Goal: Task Accomplishment & Management: Use online tool/utility

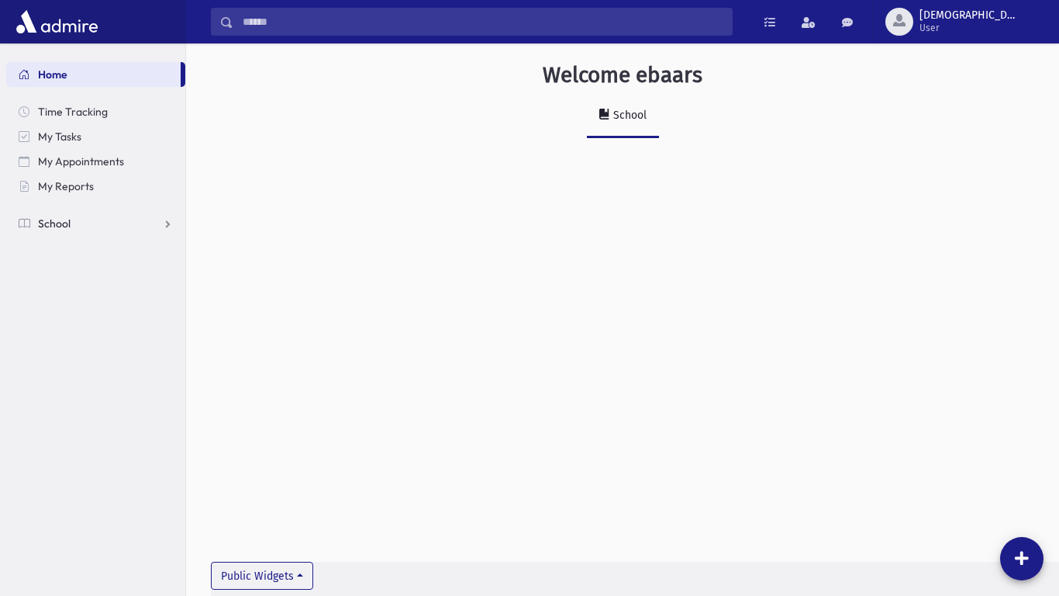
click at [165, 228] on link "School" at bounding box center [95, 223] width 179 height 25
click at [99, 269] on span "Attendance" at bounding box center [75, 273] width 57 height 14
click at [88, 297] on link "Entry" at bounding box center [95, 297] width 179 height 25
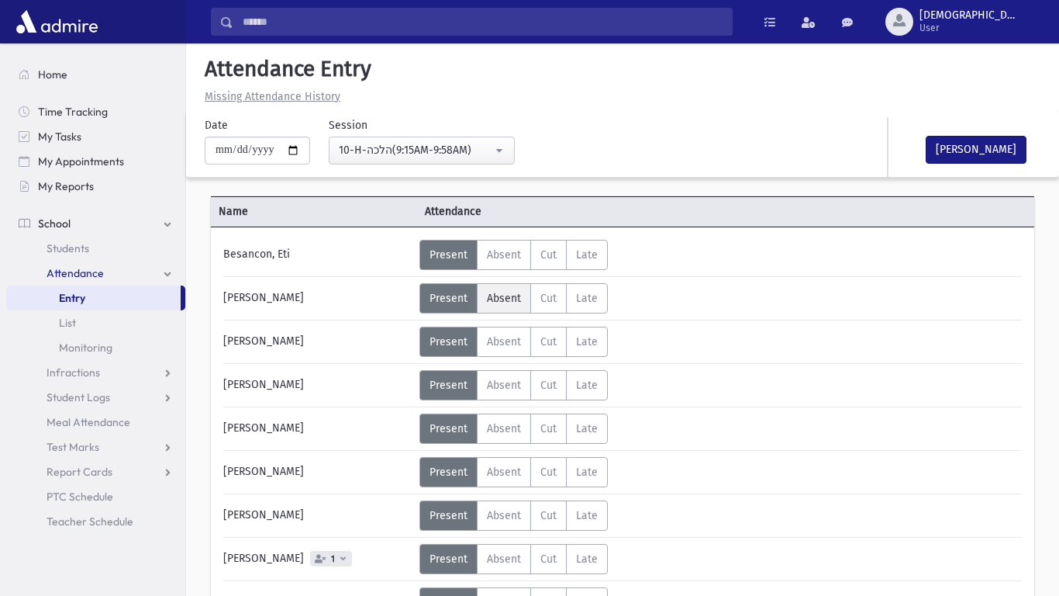
click at [484, 306] on label "Absent A" at bounding box center [504, 298] width 54 height 30
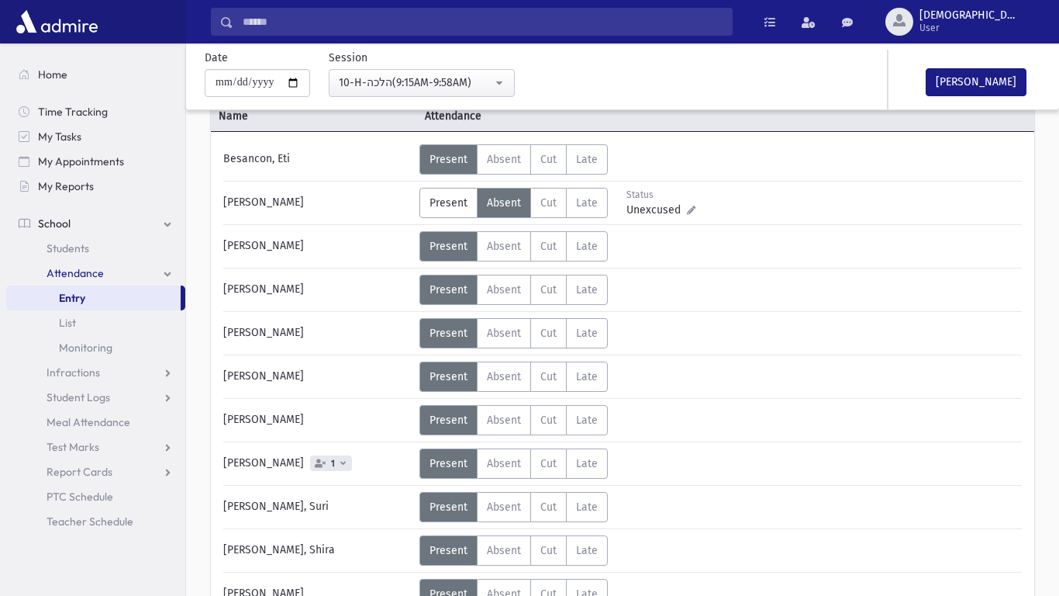
scroll to position [99, 0]
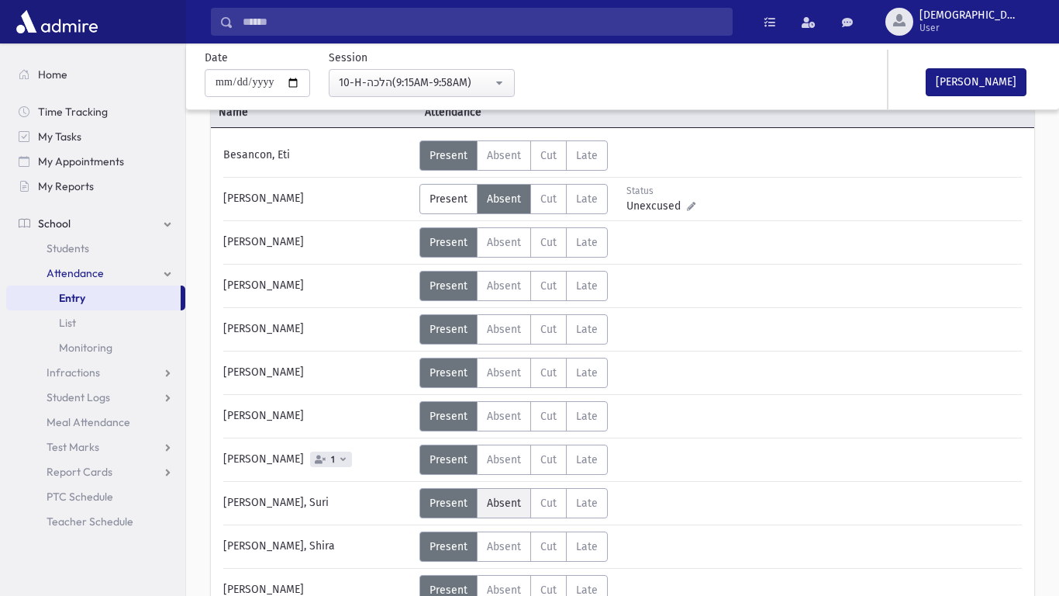
click at [489, 503] on span "Absent" at bounding box center [504, 502] width 34 height 13
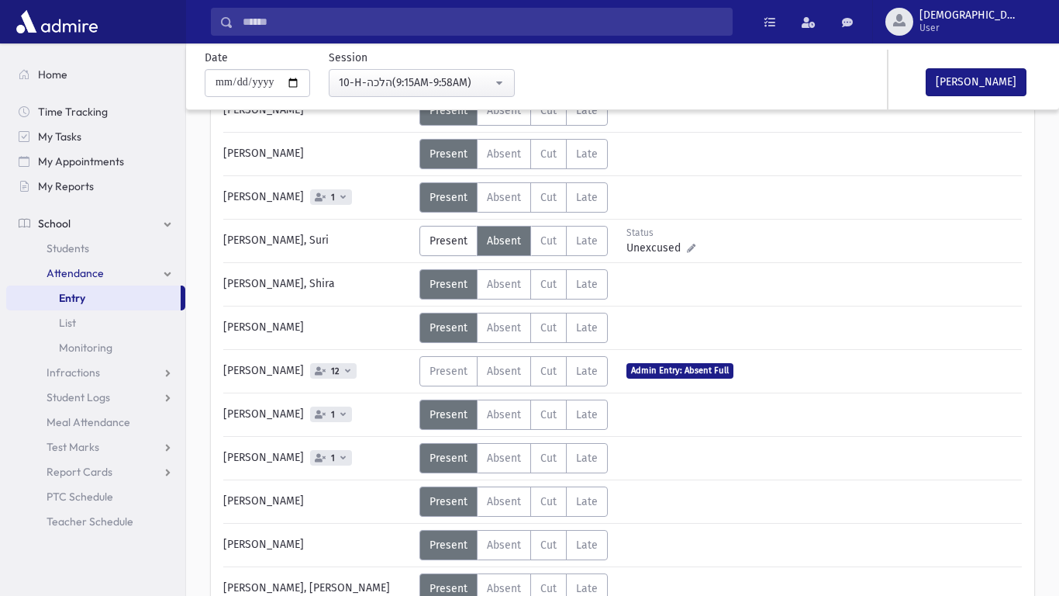
scroll to position [363, 0]
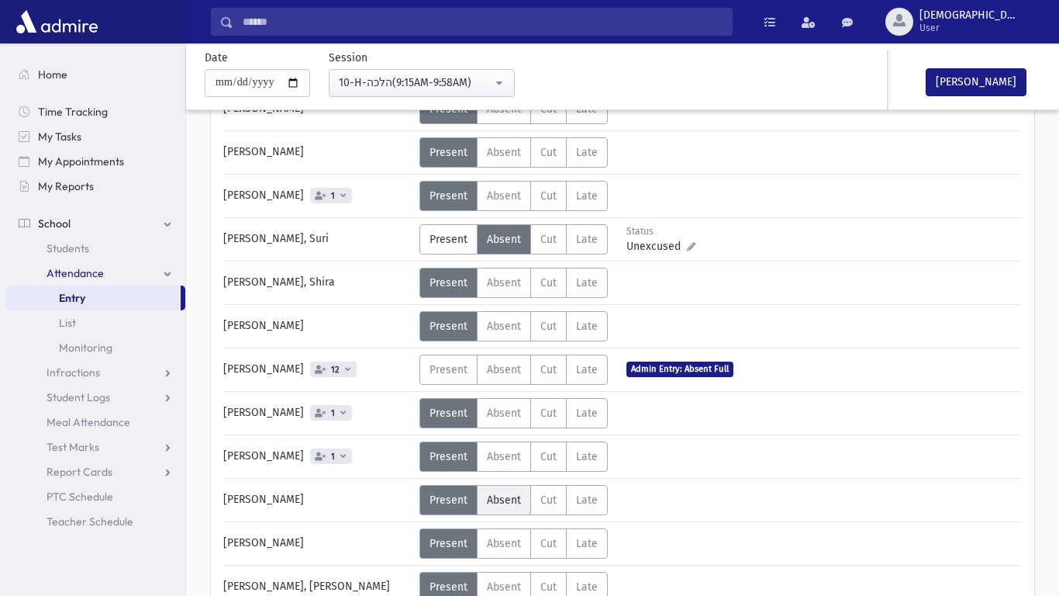
click at [496, 504] on span "Absent" at bounding box center [504, 499] width 34 height 13
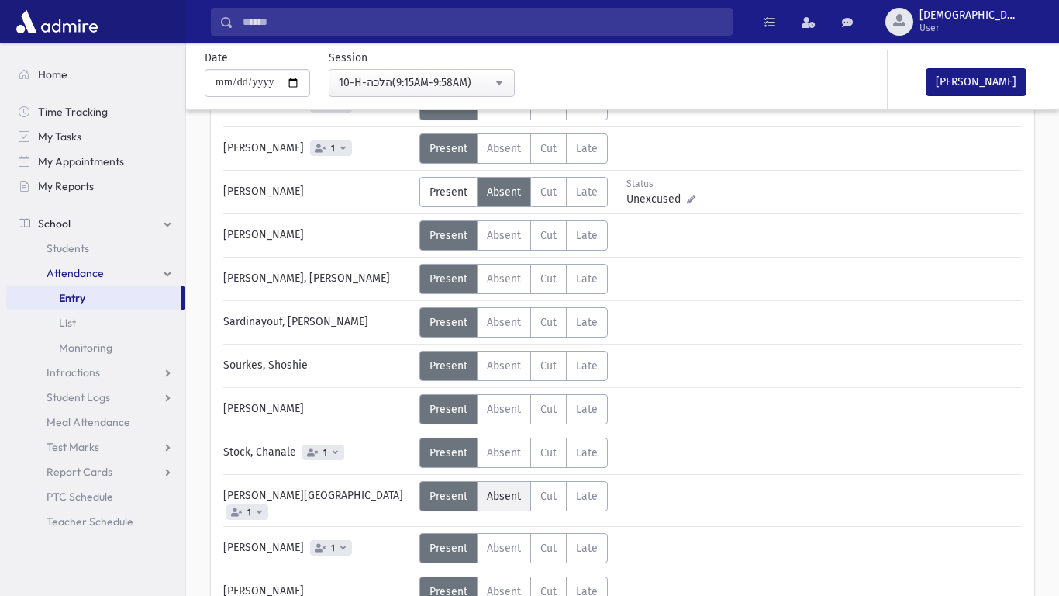
scroll to position [676, 0]
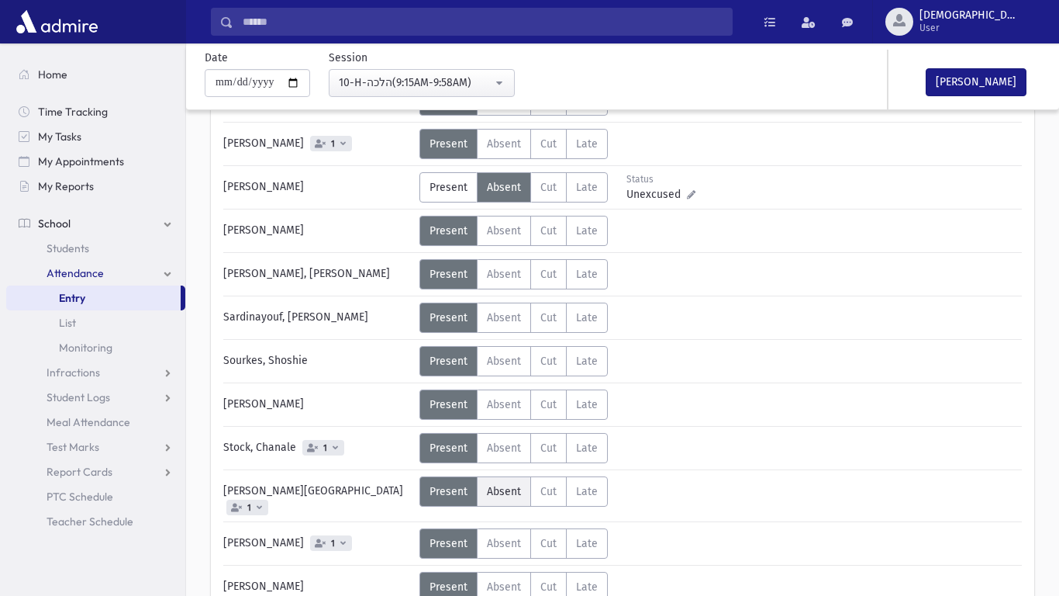
click at [513, 499] on label "Absent A" at bounding box center [504, 491] width 54 height 30
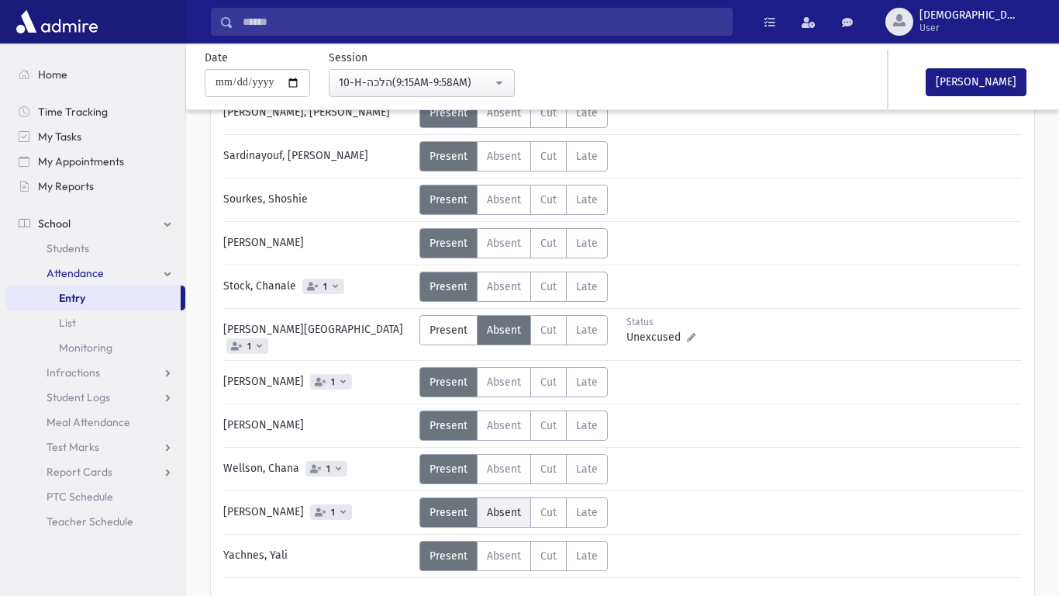
scroll to position [849, 0]
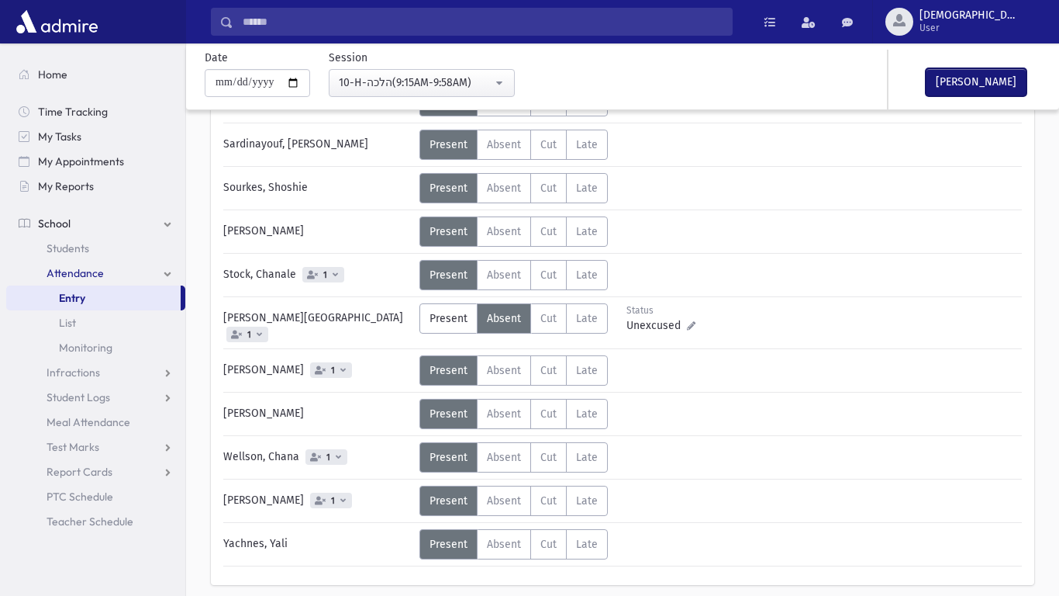
click at [949, 91] on button "Mark Done" at bounding box center [976, 82] width 101 height 28
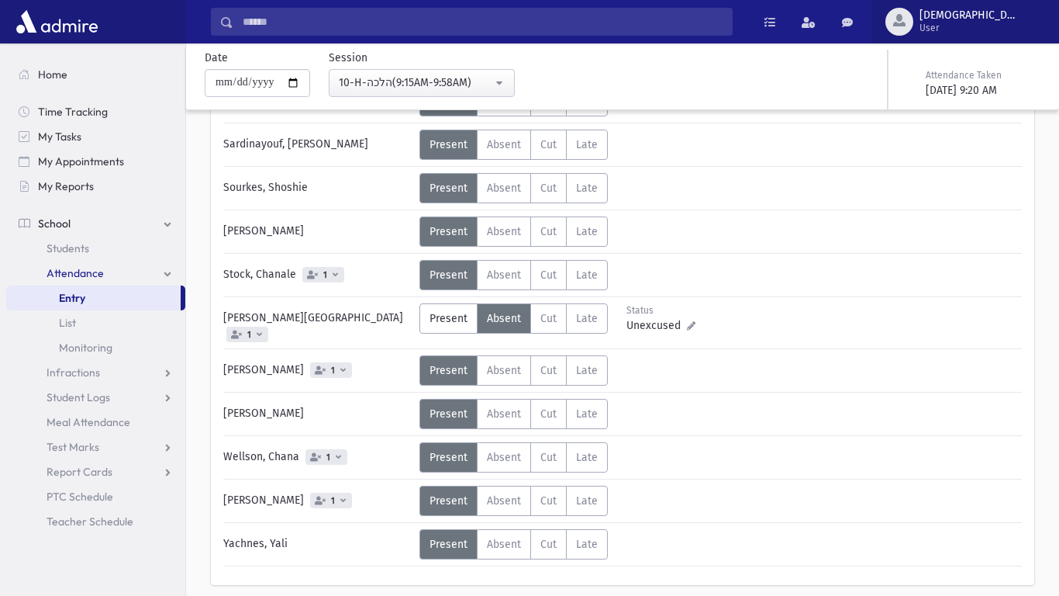
click at [975, 38] on button "ebaars User" at bounding box center [966, 21] width 187 height 43
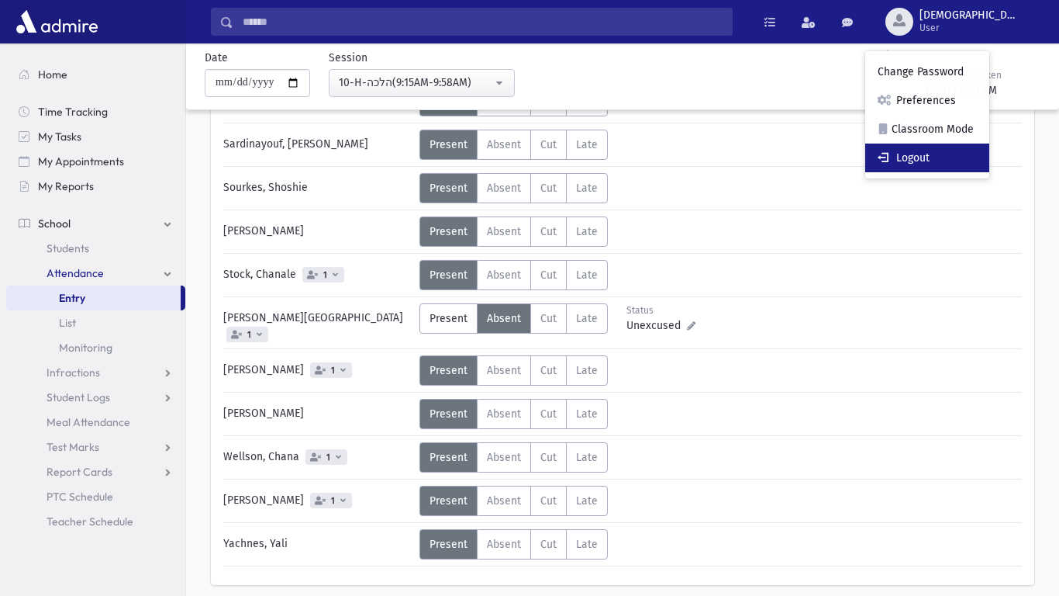
click at [984, 147] on link "Logout" at bounding box center [928, 157] width 124 height 29
